Goal: Information Seeking & Learning: Learn about a topic

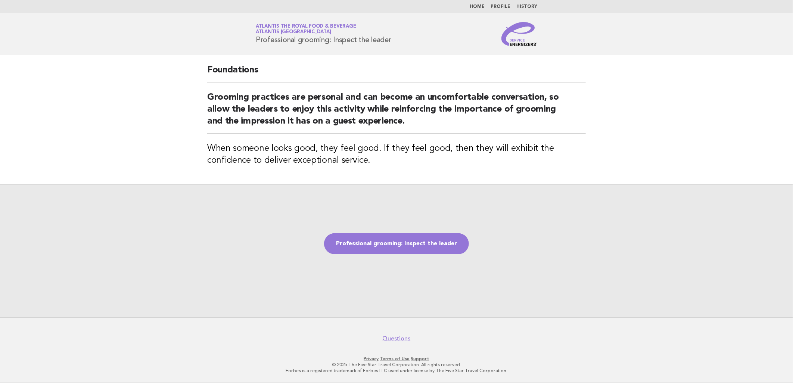
click at [523, 43] on img at bounding box center [519, 34] width 36 height 24
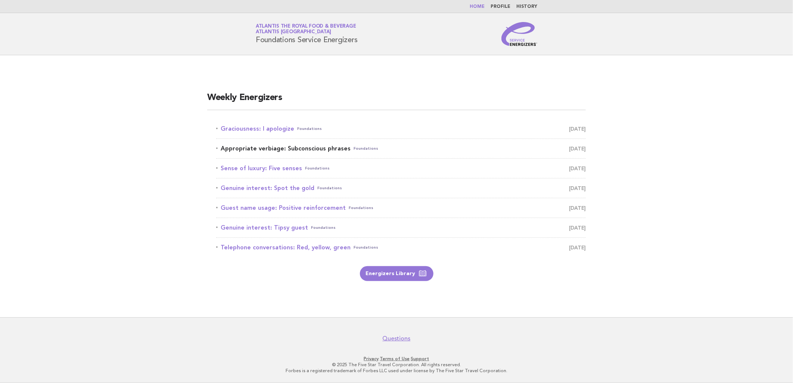
click at [293, 146] on link "Appropriate verbiage: Subconscious phrases Foundations [DATE]" at bounding box center [401, 148] width 370 height 10
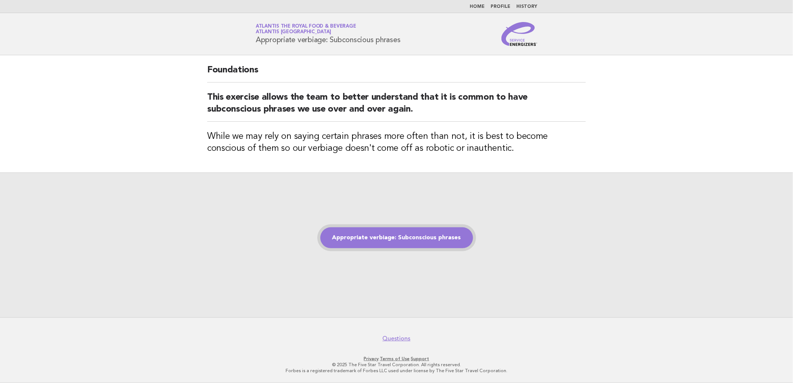
click at [437, 242] on link "Appropriate verbiage: Subconscious phrases" at bounding box center [396, 237] width 153 height 21
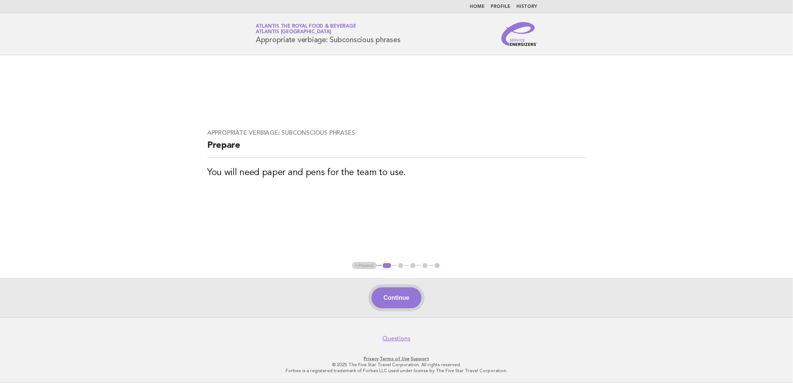
click at [400, 301] on button "Continue" at bounding box center [396, 297] width 50 height 21
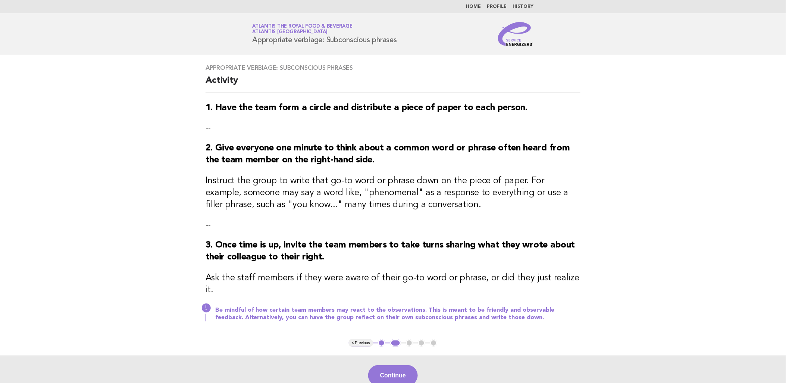
click at [402, 366] on button "Continue" at bounding box center [393, 375] width 50 height 21
